Goal: Use online tool/utility

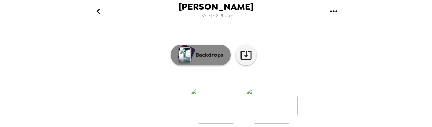
click at [186, 53] on img "button" at bounding box center [185, 54] width 12 height 15
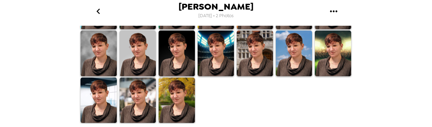
scroll to position [238, 0]
click at [228, 29] on img at bounding box center [216, 7] width 36 height 46
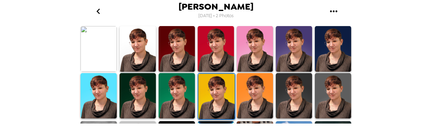
scroll to position [205, 0]
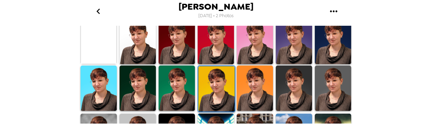
click at [174, 46] on img at bounding box center [177, 41] width 36 height 46
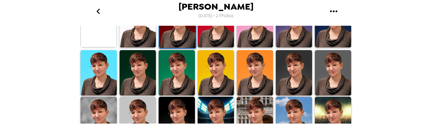
scroll to position [240, 0]
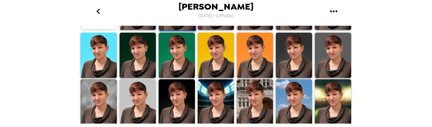
click at [336, 58] on img at bounding box center [333, 56] width 36 height 46
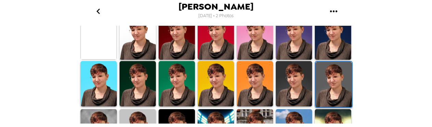
scroll to position [216, 0]
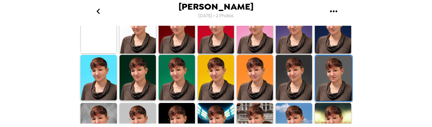
click at [172, 74] on img at bounding box center [177, 78] width 36 height 46
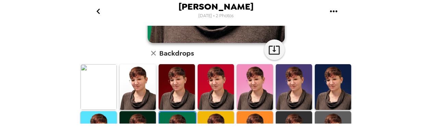
scroll to position [171, 0]
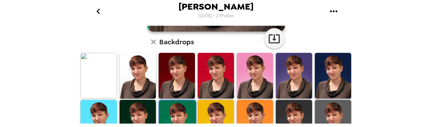
click at [168, 75] on img at bounding box center [177, 76] width 36 height 46
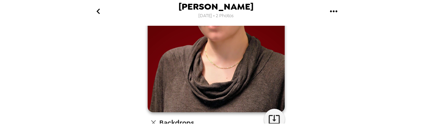
scroll to position [103, 0]
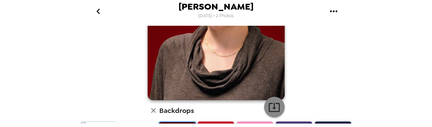
click at [268, 109] on icon "button" at bounding box center [274, 107] width 12 height 12
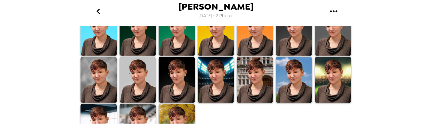
scroll to position [274, 0]
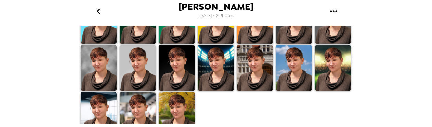
click at [135, 110] on img at bounding box center [137, 115] width 36 height 46
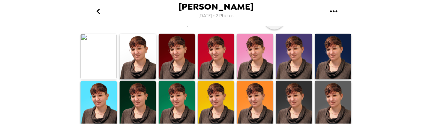
scroll to position [205, 0]
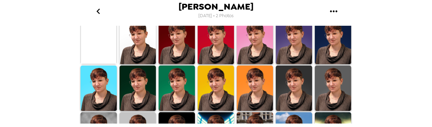
click at [140, 52] on img at bounding box center [137, 41] width 36 height 46
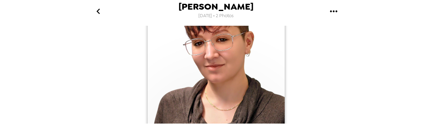
scroll to position [0, 0]
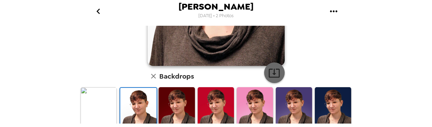
click at [278, 71] on button "button" at bounding box center [274, 72] width 21 height 21
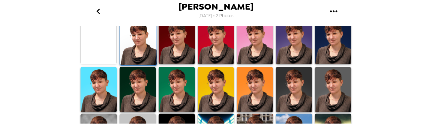
click at [144, 85] on img at bounding box center [137, 90] width 36 height 46
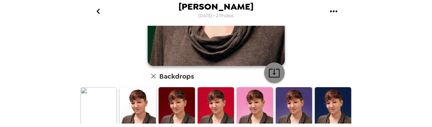
click at [270, 76] on icon "button" at bounding box center [274, 73] width 12 height 12
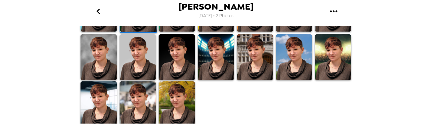
click at [102, 98] on img at bounding box center [98, 104] width 36 height 46
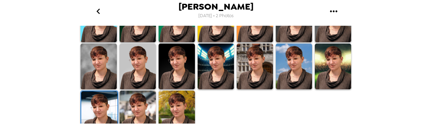
click at [137, 105] on img at bounding box center [137, 113] width 36 height 46
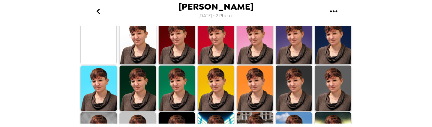
click at [289, 87] on img at bounding box center [294, 88] width 36 height 46
